Goal: Task Accomplishment & Management: Use online tool/utility

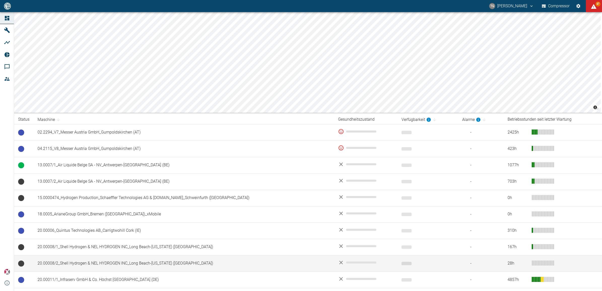
scroll to position [95, 0]
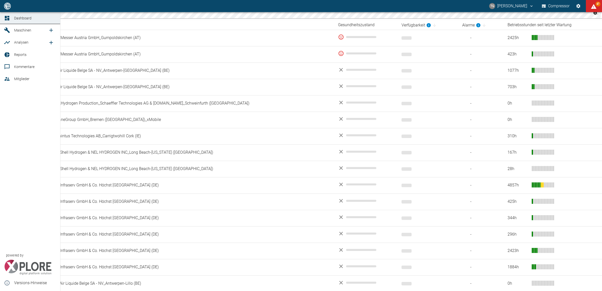
click at [16, 42] on span "Analysen" at bounding box center [21, 42] width 14 height 4
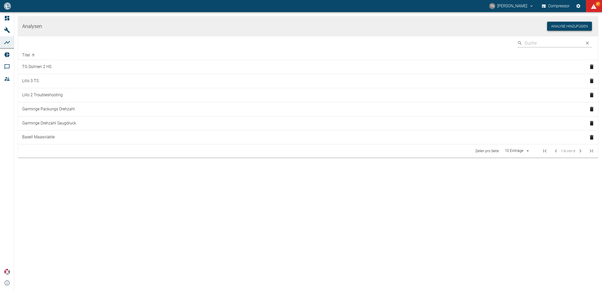
click at [578, 25] on button "Analyse hinzufügen" at bounding box center [569, 26] width 45 height 9
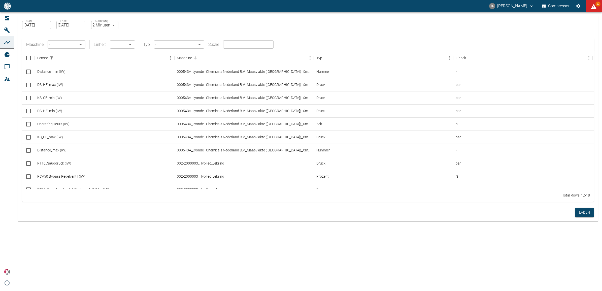
click at [76, 41] on body "TG Thomas Gregoir Compressor 87 Dashboard Maschinen Analysen Reports Kommentare…" at bounding box center [301, 145] width 602 height 291
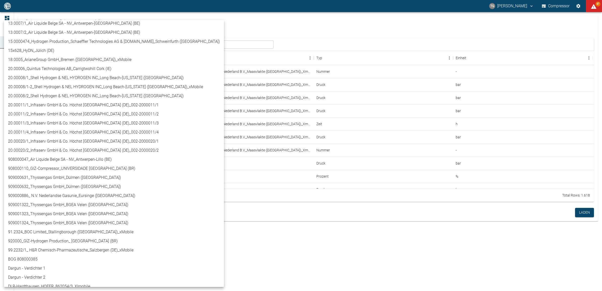
scroll to position [95, 0]
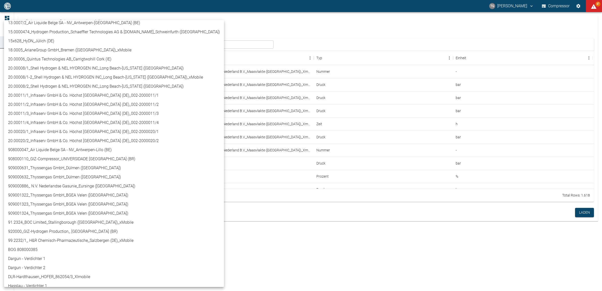
click at [39, 150] on li "908000047_Air Liquide Belge SA - NV_Antwerpen-Lillo (BE)" at bounding box center [114, 149] width 220 height 9
type input "53812aab-fb54-4a57-a574-01c3305aa274"
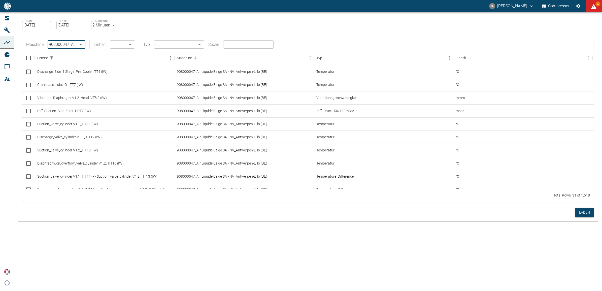
click at [121, 44] on body "TG Thomas Gregoir Compressor 87 Dashboard Maschinen Analysen Reports Kommentare…" at bounding box center [301, 145] width 602 height 291
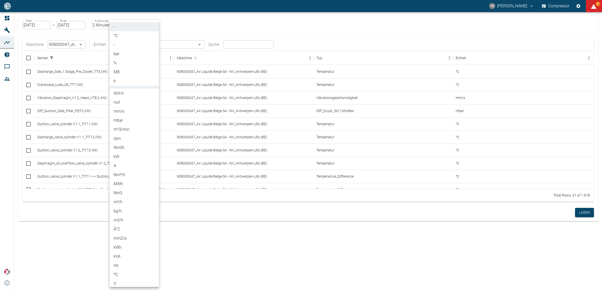
click at [115, 61] on li "%" at bounding box center [134, 62] width 49 height 9
type input "%"
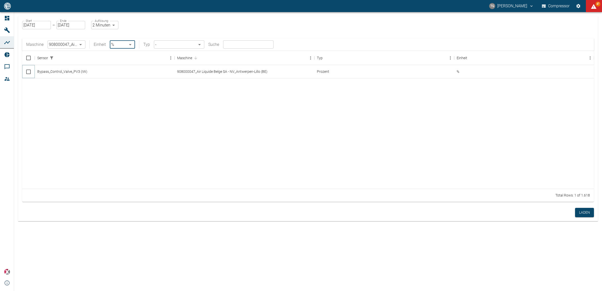
click at [29, 71] on input "Select row" at bounding box center [28, 72] width 11 height 11
checkbox input "false"
checkbox input "true"
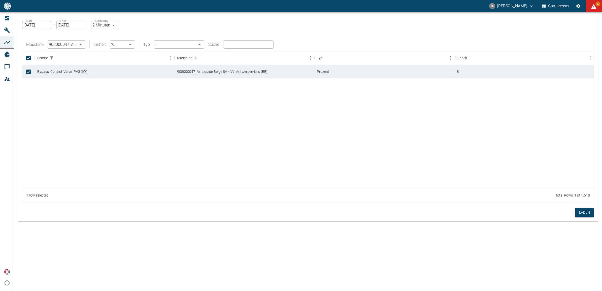
click at [125, 46] on body "TG Thomas Gregoir Compressor 87 Dashboard Maschinen Analysen Reports Kommentare…" at bounding box center [301, 145] width 602 height 291
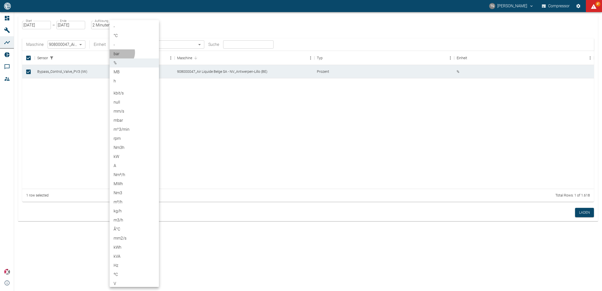
click at [119, 52] on li "bar" at bounding box center [134, 53] width 49 height 9
type input "bar"
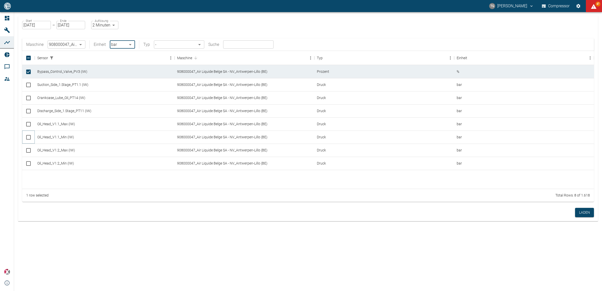
click at [28, 136] on input "Select row" at bounding box center [28, 137] width 11 height 11
checkbox input "true"
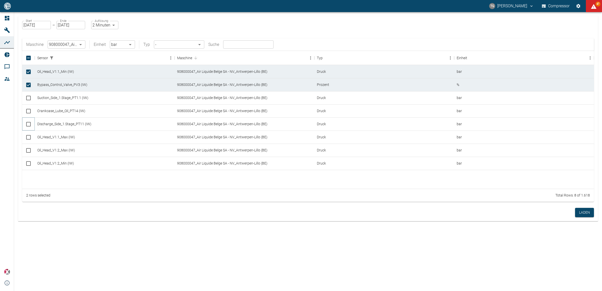
click at [28, 120] on input "Select row" at bounding box center [28, 124] width 11 height 11
checkbox input "true"
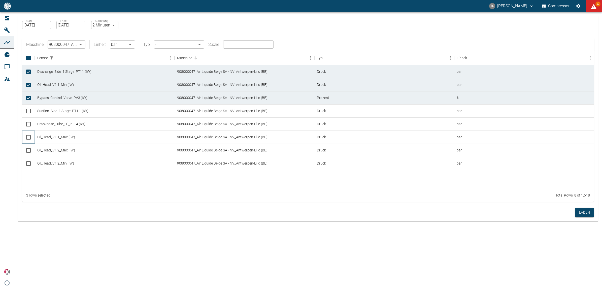
click at [28, 137] on input "Select row" at bounding box center [28, 137] width 11 height 11
checkbox input "true"
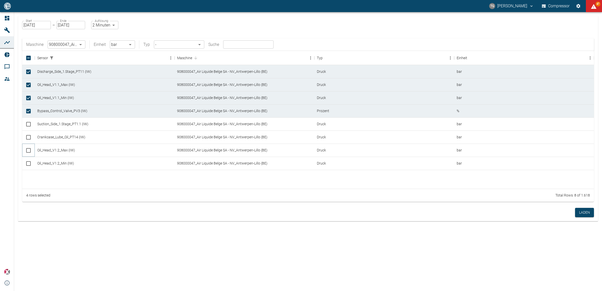
click at [27, 150] on input "Select row" at bounding box center [28, 150] width 11 height 11
checkbox input "true"
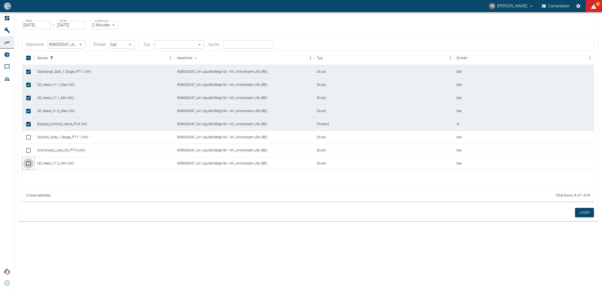
click at [26, 164] on input "Select row" at bounding box center [28, 163] width 11 height 11
checkbox input "true"
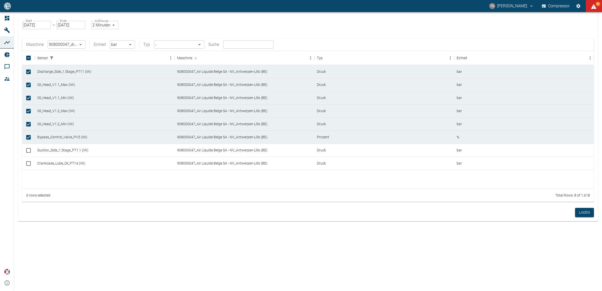
click at [103, 25] on body "TG Thomas Gregoir Compressor 86 Dashboard Maschinen Analysen Reports Kommentare…" at bounding box center [301, 145] width 602 height 291
click at [105, 45] on li "2 Minuten" at bounding box center [105, 44] width 28 height 9
click at [580, 213] on button "Laden" at bounding box center [584, 212] width 19 height 9
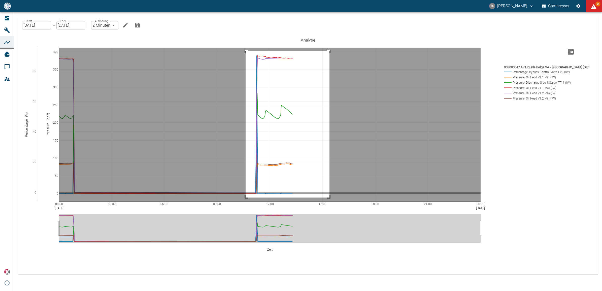
drag, startPoint x: 246, startPoint y: 38, endPoint x: 330, endPoint y: 185, distance: 169.2
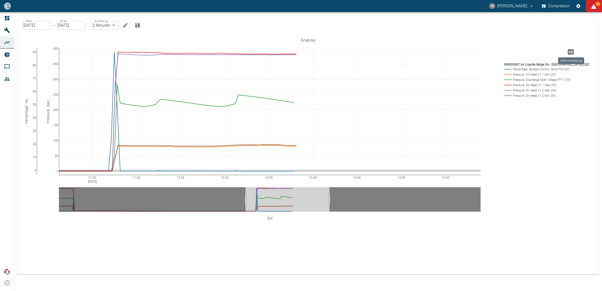
click at [573, 53] on icon "Hohe Auflösung" at bounding box center [571, 51] width 6 height 5
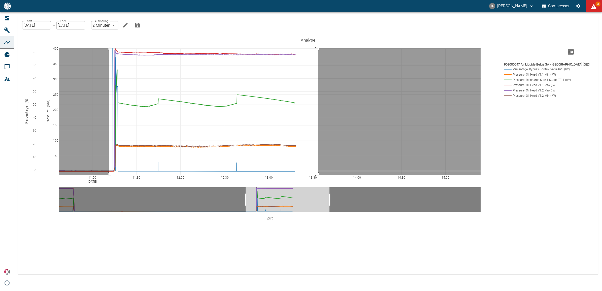
drag, startPoint x: 109, startPoint y: 48, endPoint x: 318, endPoint y: 186, distance: 250.4
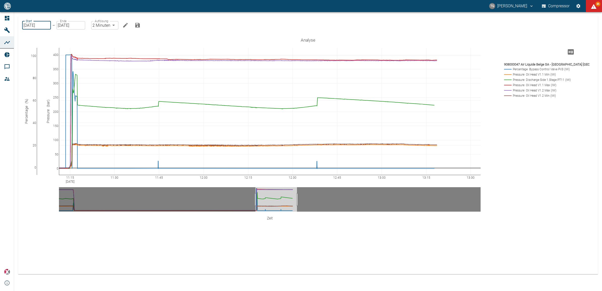
click at [33, 22] on input "12.09.2025" at bounding box center [36, 25] width 29 height 8
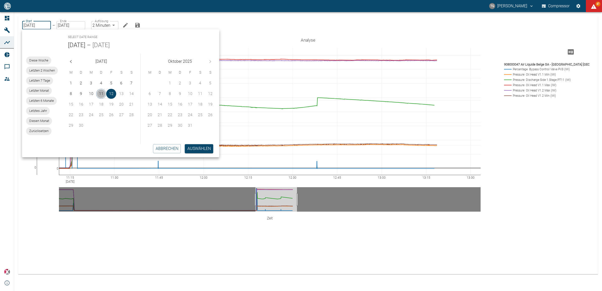
click at [101, 91] on button "11" at bounding box center [101, 94] width 10 height 10
type input "11.09.2025"
click at [200, 151] on button "Auswählen" at bounding box center [199, 148] width 28 height 9
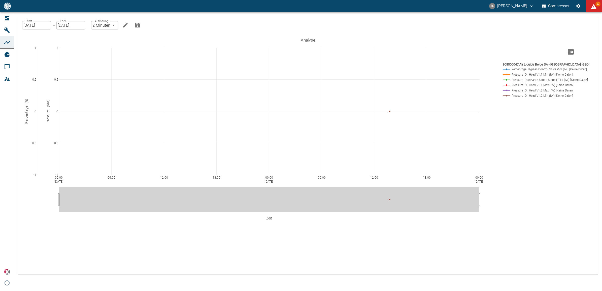
click at [103, 25] on body "TG Thomas Gregoir Compressor 87 Dashboard Maschinen Analysen Reports Kommentare…" at bounding box center [301, 145] width 602 height 291
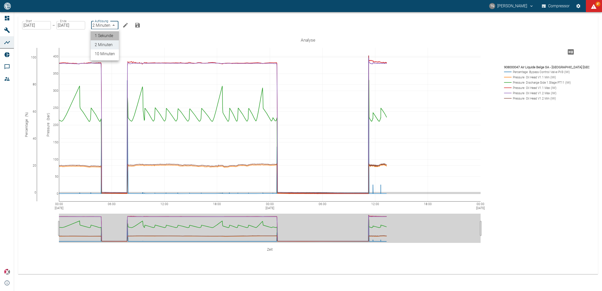
click at [100, 34] on li "1 Sekunde" at bounding box center [105, 35] width 28 height 9
type input "1sec"
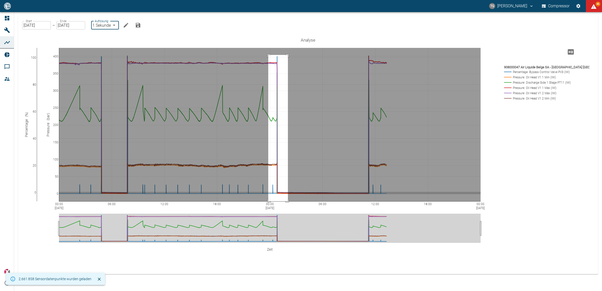
drag, startPoint x: 268, startPoint y: 55, endPoint x: 288, endPoint y: 209, distance: 155.0
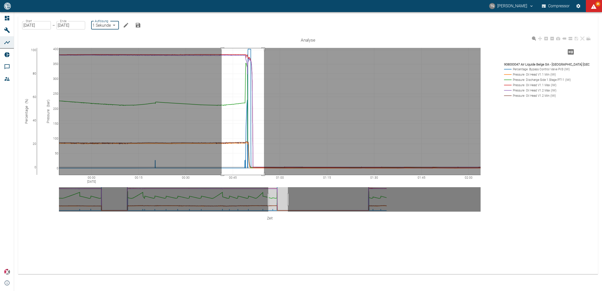
drag, startPoint x: 222, startPoint y: 48, endPoint x: 274, endPoint y: 196, distance: 156.2
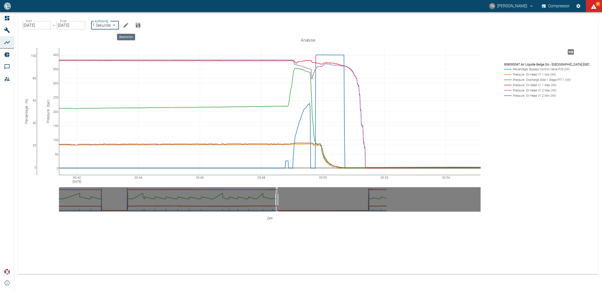
click at [126, 26] on icon "Bearbeiten" at bounding box center [126, 25] width 5 height 5
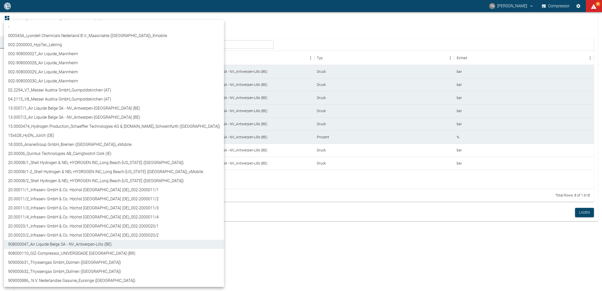
click at [68, 47] on body "TG Thomas Gregoir Compressor 86 Dashboard Maschinen Analysen Reports Kommentare…" at bounding box center [301, 145] width 602 height 291
click at [42, 109] on li "13.0007/1_Air Liquide Belge SA - NV_Antwerpen-Lillo (BE)" at bounding box center [114, 108] width 220 height 9
type input "7660faed-fd66-4731-a2e8-44c12e65351a"
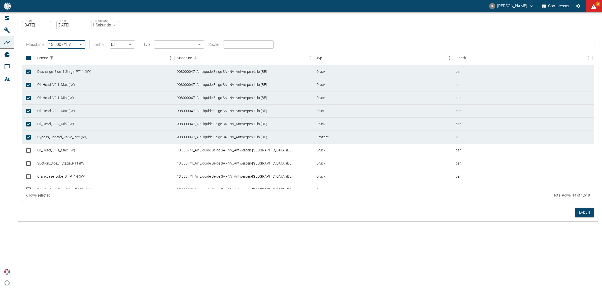
click at [123, 42] on body "TG Thomas Gregoir Compressor 86 Dashboard Maschinen Analysen Reports Kommentare…" at bounding box center [301, 145] width 602 height 291
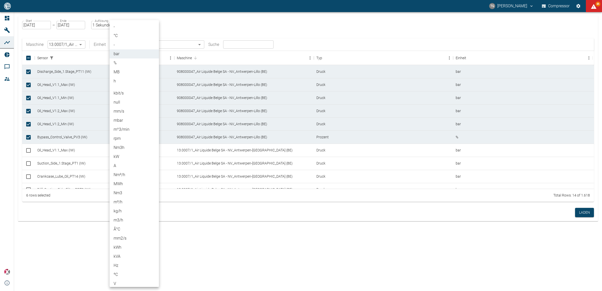
click at [82, 223] on div at bounding box center [301, 145] width 602 height 291
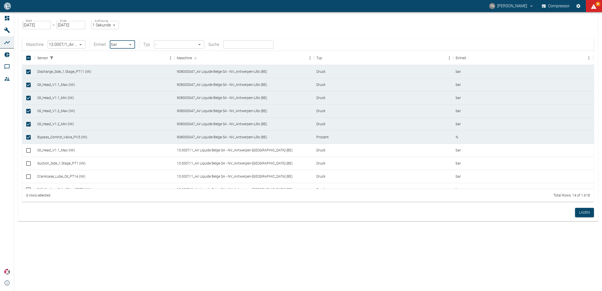
scroll to position [28, 0]
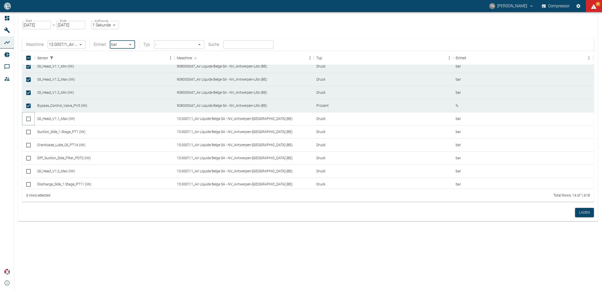
click at [25, 119] on input "Select row" at bounding box center [28, 119] width 11 height 11
checkbox input "true"
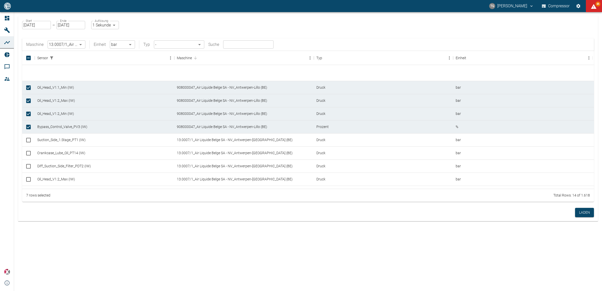
scroll to position [54, 0]
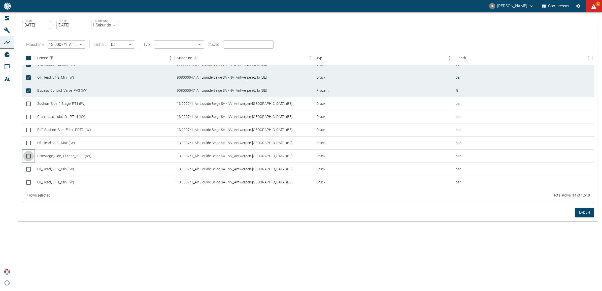
click at [27, 157] on input "Select row" at bounding box center [28, 156] width 11 height 11
checkbox input "true"
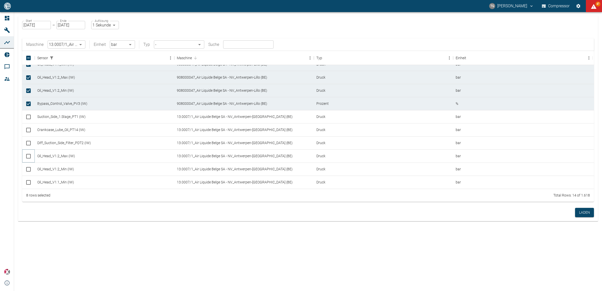
click at [27, 155] on input "Select row" at bounding box center [28, 156] width 11 height 11
checkbox input "true"
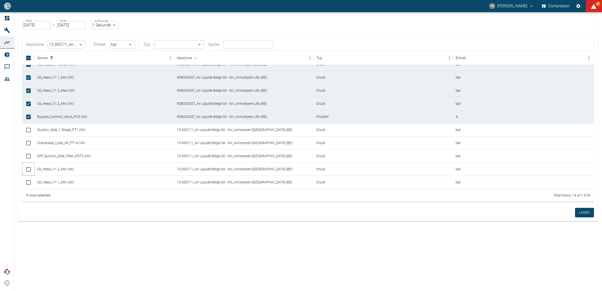
click at [29, 168] on input "Select row" at bounding box center [28, 169] width 11 height 11
checkbox input "true"
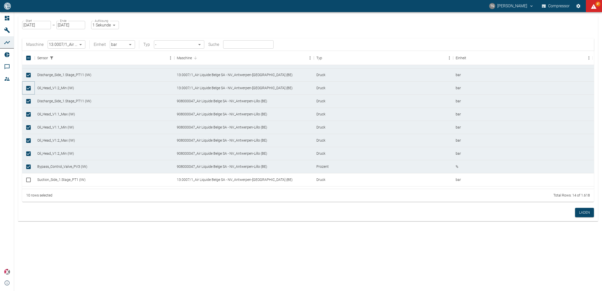
scroll to position [0, 0]
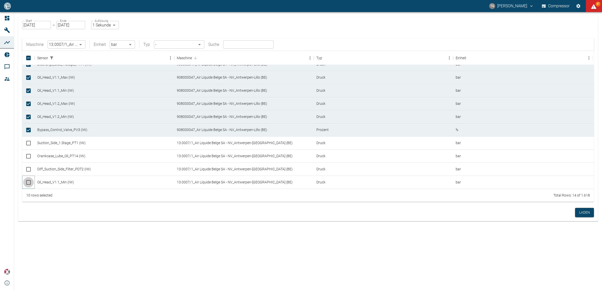
click at [29, 182] on input "Select row" at bounding box center [28, 182] width 11 height 11
checkbox input "true"
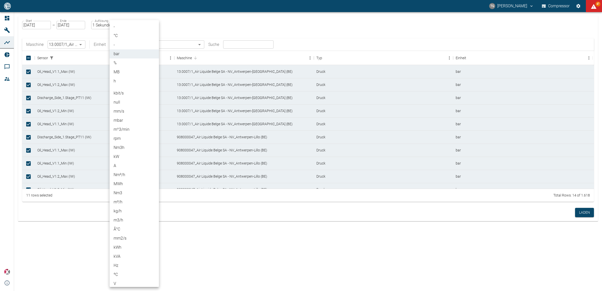
click at [111, 47] on body "TG Thomas Gregoir Compressor 87 Dashboard Maschinen Analysen Reports Kommentare…" at bounding box center [301, 145] width 602 height 291
click at [117, 63] on li "%" at bounding box center [134, 62] width 49 height 9
type input "%"
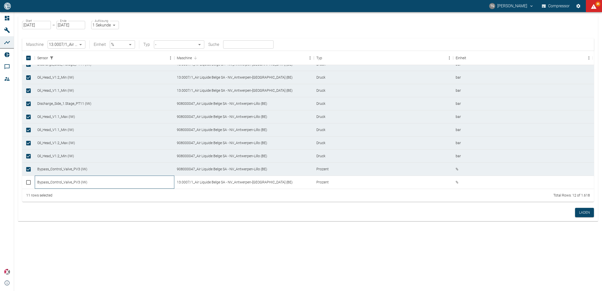
click at [55, 181] on div "Bypass_Control_Valve_PV3 (IW)" at bounding box center [105, 182] width 140 height 13
checkbox input "true"
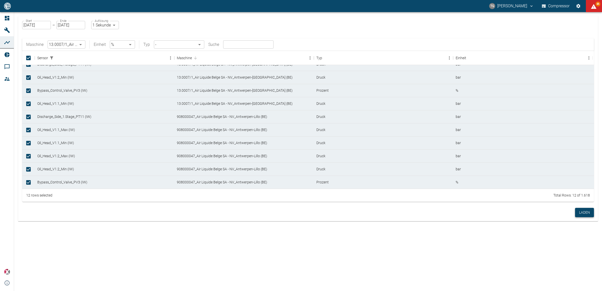
click at [576, 213] on button "Laden" at bounding box center [584, 212] width 19 height 9
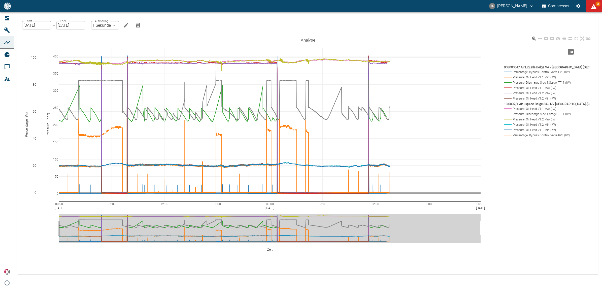
click at [506, 71] on rect at bounding box center [545, 72] width 85 height 5
click at [507, 76] on rect at bounding box center [545, 77] width 85 height 5
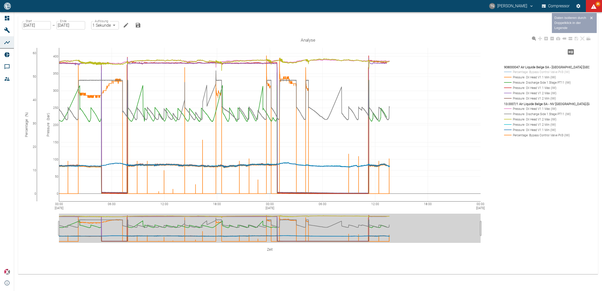
click at [509, 83] on rect at bounding box center [545, 82] width 85 height 5
click at [509, 86] on rect at bounding box center [545, 87] width 85 height 5
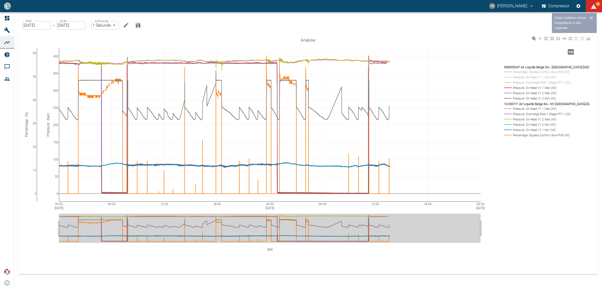
click at [509, 93] on rect at bounding box center [545, 93] width 85 height 5
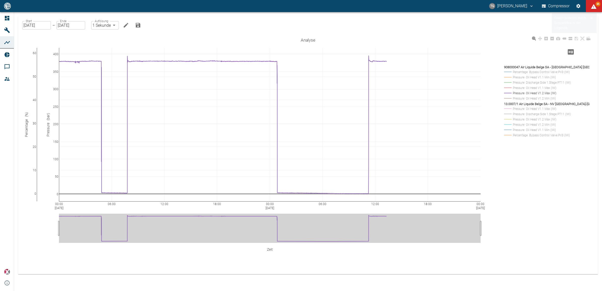
click at [509, 89] on rect at bounding box center [545, 87] width 85 height 5
click at [508, 87] on rect at bounding box center [545, 87] width 85 height 5
click at [508, 108] on rect at bounding box center [545, 108] width 85 height 5
click at [509, 114] on rect at bounding box center [545, 114] width 85 height 5
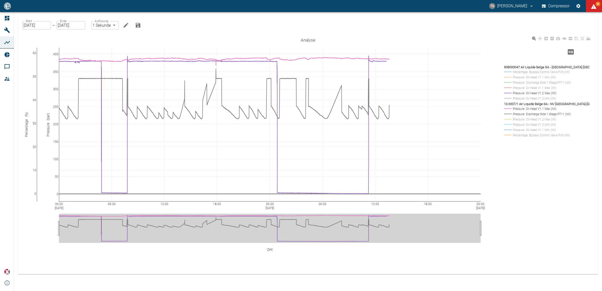
click at [508, 119] on rect at bounding box center [545, 119] width 85 height 5
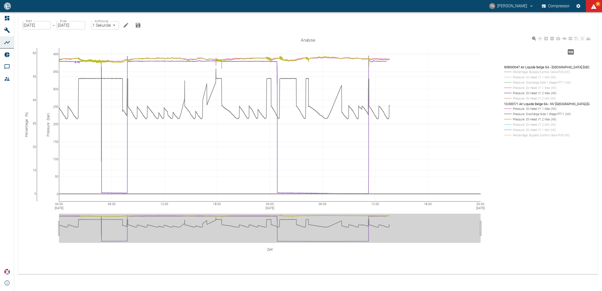
click at [509, 124] on rect at bounding box center [545, 124] width 85 height 5
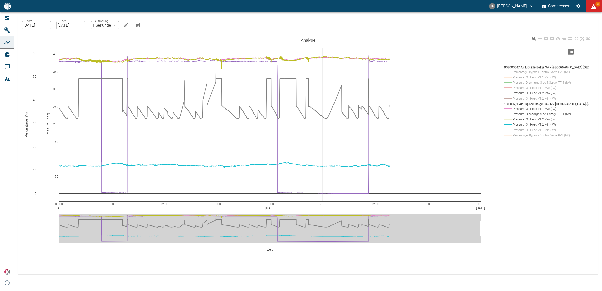
click at [510, 129] on rect at bounding box center [545, 130] width 85 height 5
click at [509, 135] on rect at bounding box center [545, 135] width 85 height 5
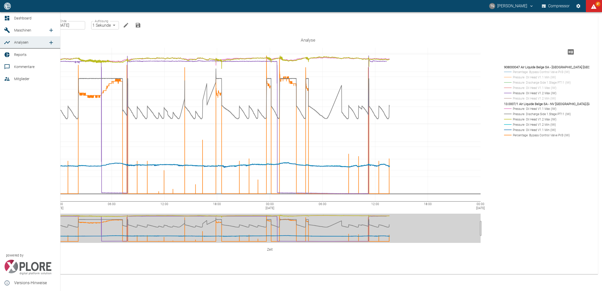
click at [7, 16] on icon at bounding box center [7, 18] width 6 height 6
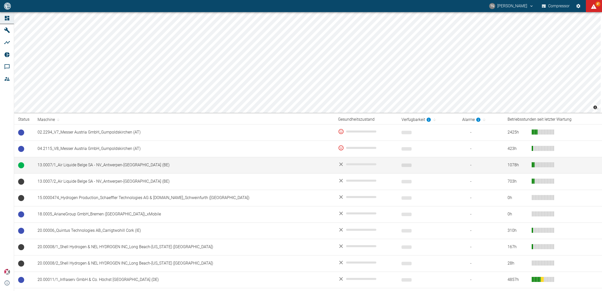
click at [59, 160] on td "13.0007/1_Air Liquide Belge SA - NV_Antwerpen-Lillo (BE)" at bounding box center [184, 165] width 301 height 16
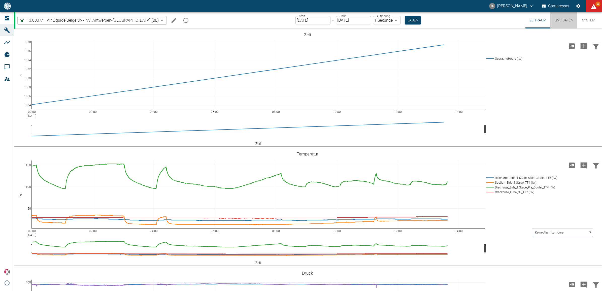
click at [567, 18] on button "Live-Daten" at bounding box center [564, 20] width 27 height 16
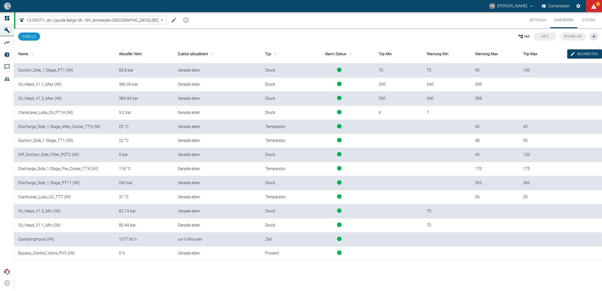
click at [536, 21] on button "Zeitraum" at bounding box center [538, 20] width 25 height 16
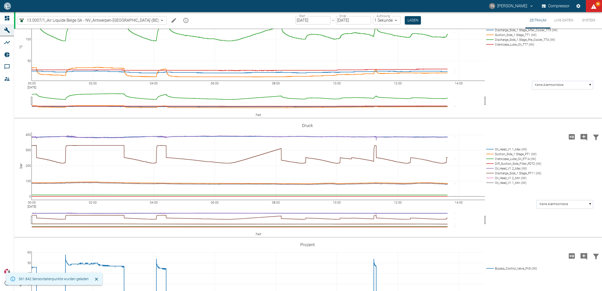
scroll to position [158, 0]
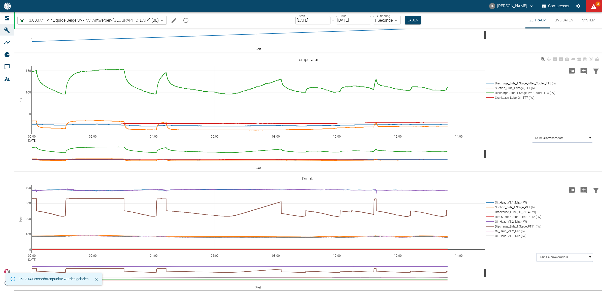
scroll to position [158, 0]
